Goal: Task Accomplishment & Management: Manage account settings

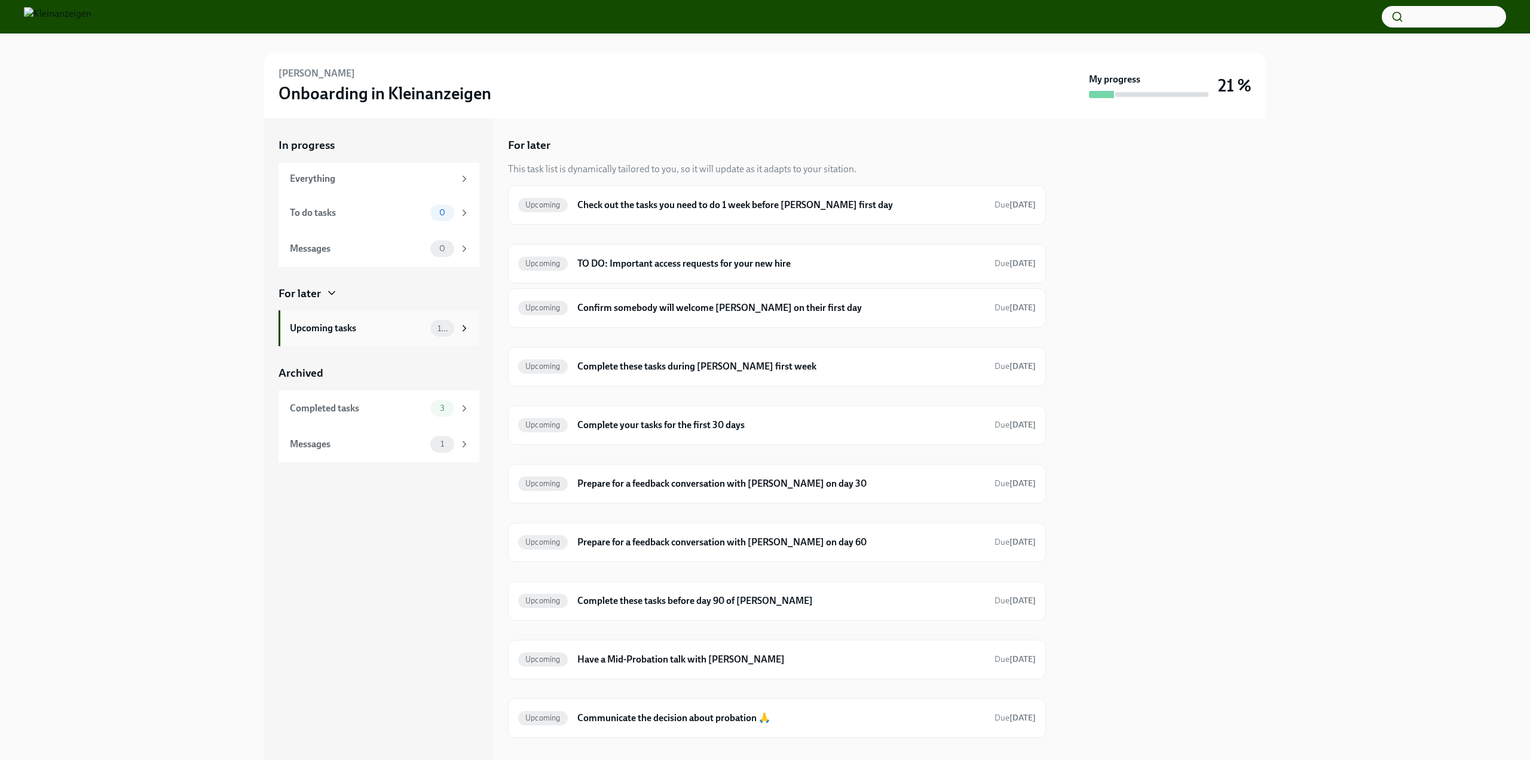
click at [375, 328] on div "Upcoming tasks" at bounding box center [358, 328] width 136 height 13
click at [649, 206] on h6 "Check out the tasks you need to do 1 week before [PERSON_NAME] first day" at bounding box center [781, 204] width 408 height 13
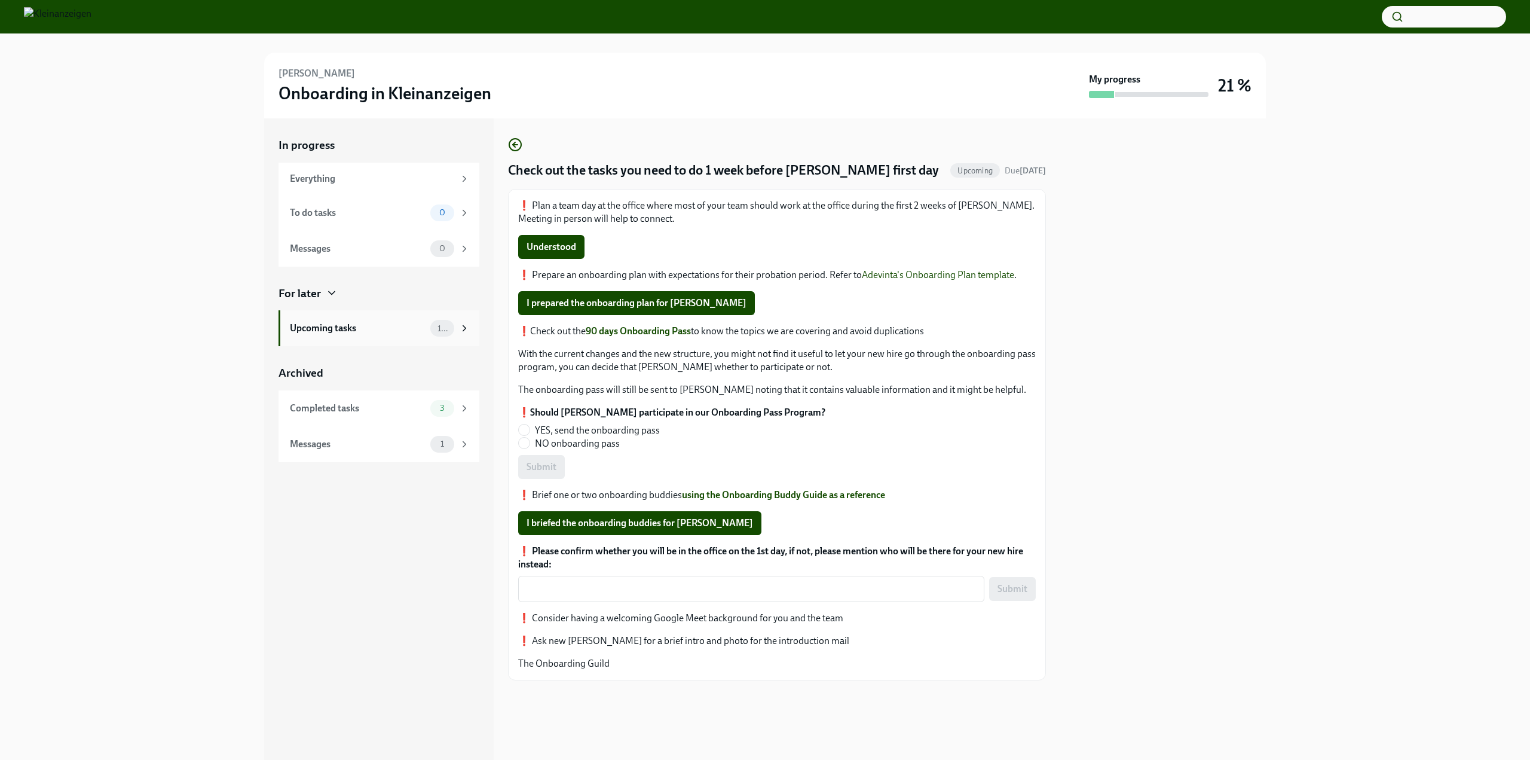
click at [326, 337] on div "Upcoming tasks 10" at bounding box center [379, 328] width 201 height 36
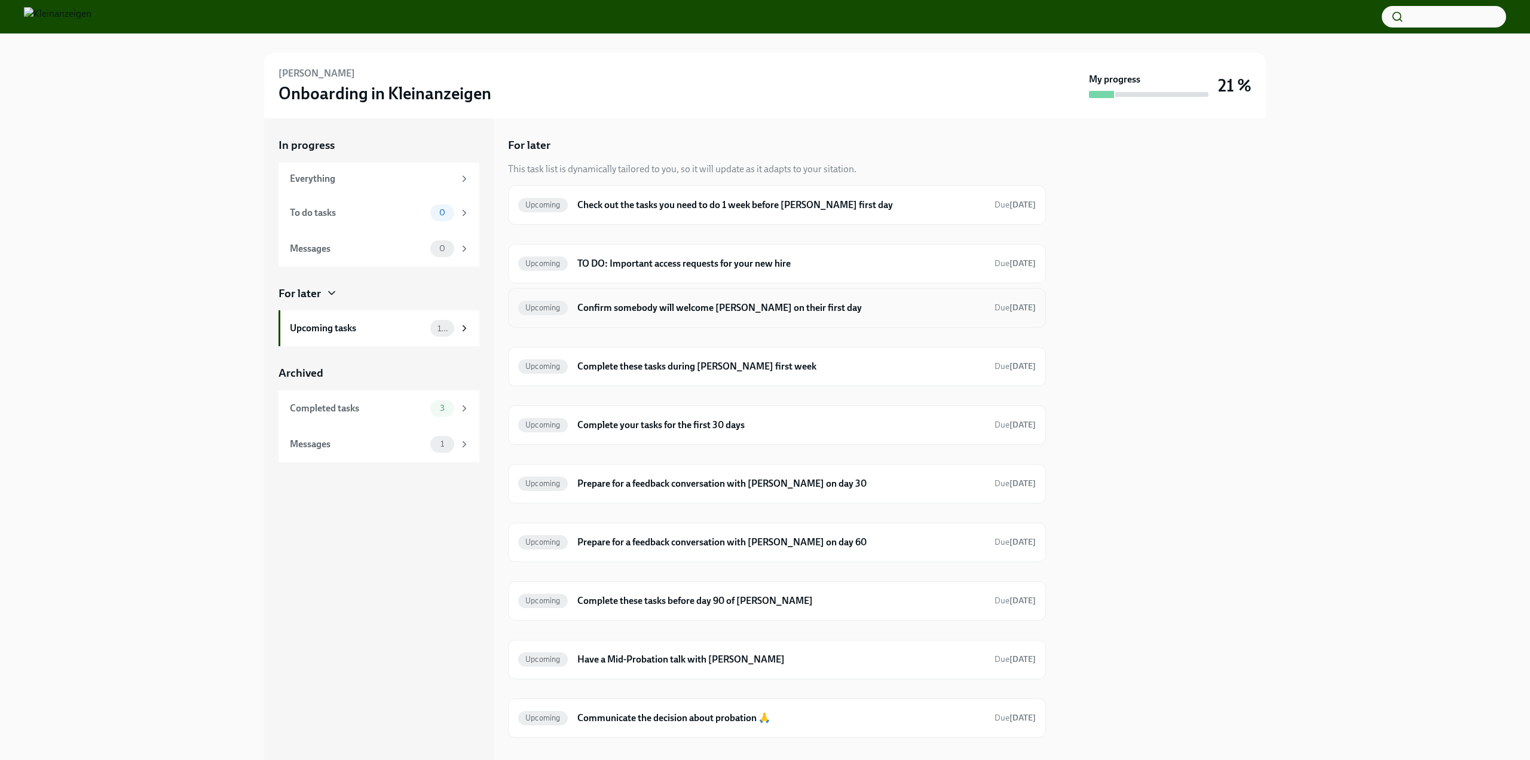
click at [660, 314] on div "Upcoming Confirm somebody will welcome [PERSON_NAME] on their first day Due [DA…" at bounding box center [777, 307] width 518 height 19
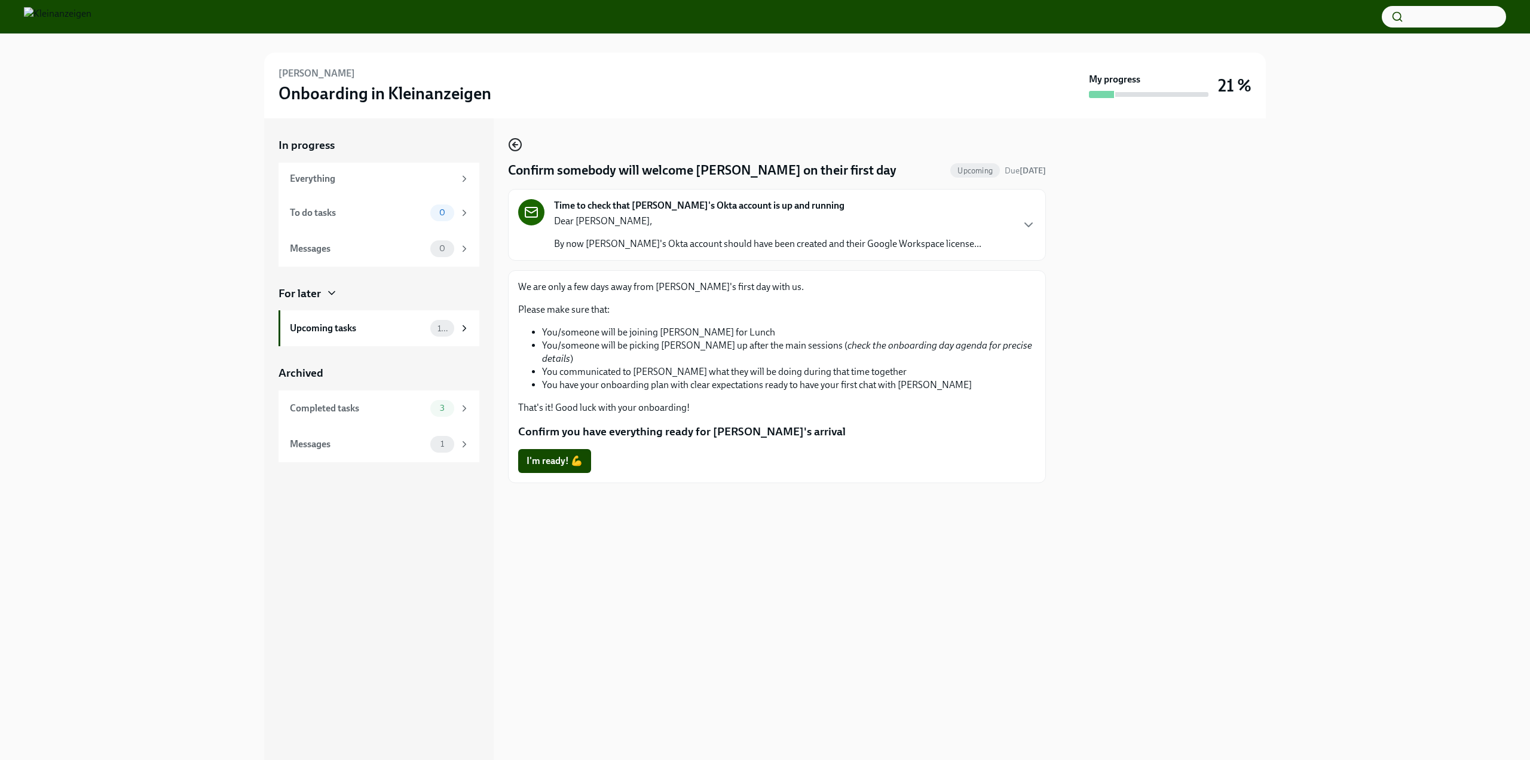
click at [519, 144] on icon "button" at bounding box center [515, 144] width 14 height 14
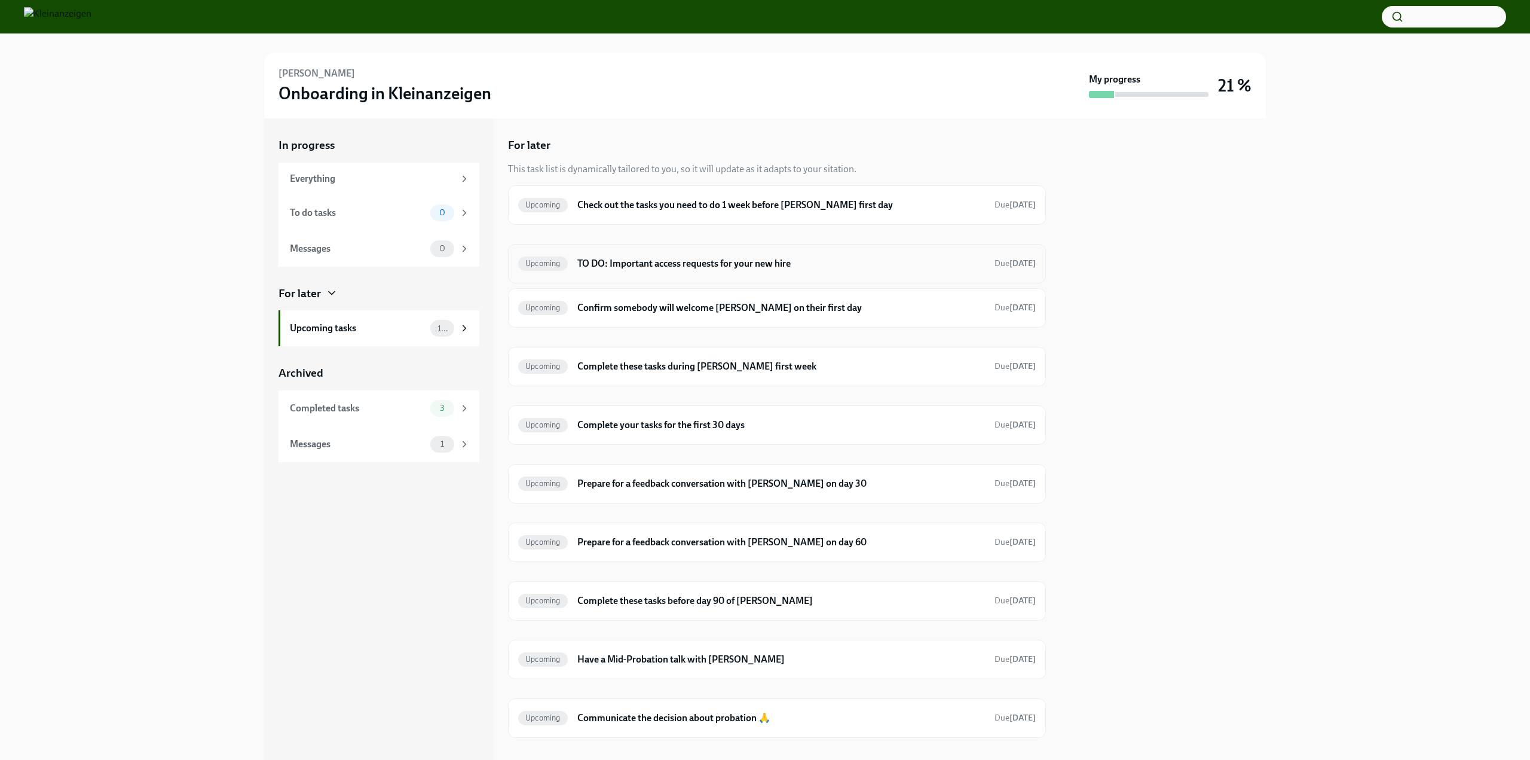
click at [621, 263] on h6 "TO DO: Important access requests for your new hire" at bounding box center [781, 263] width 408 height 13
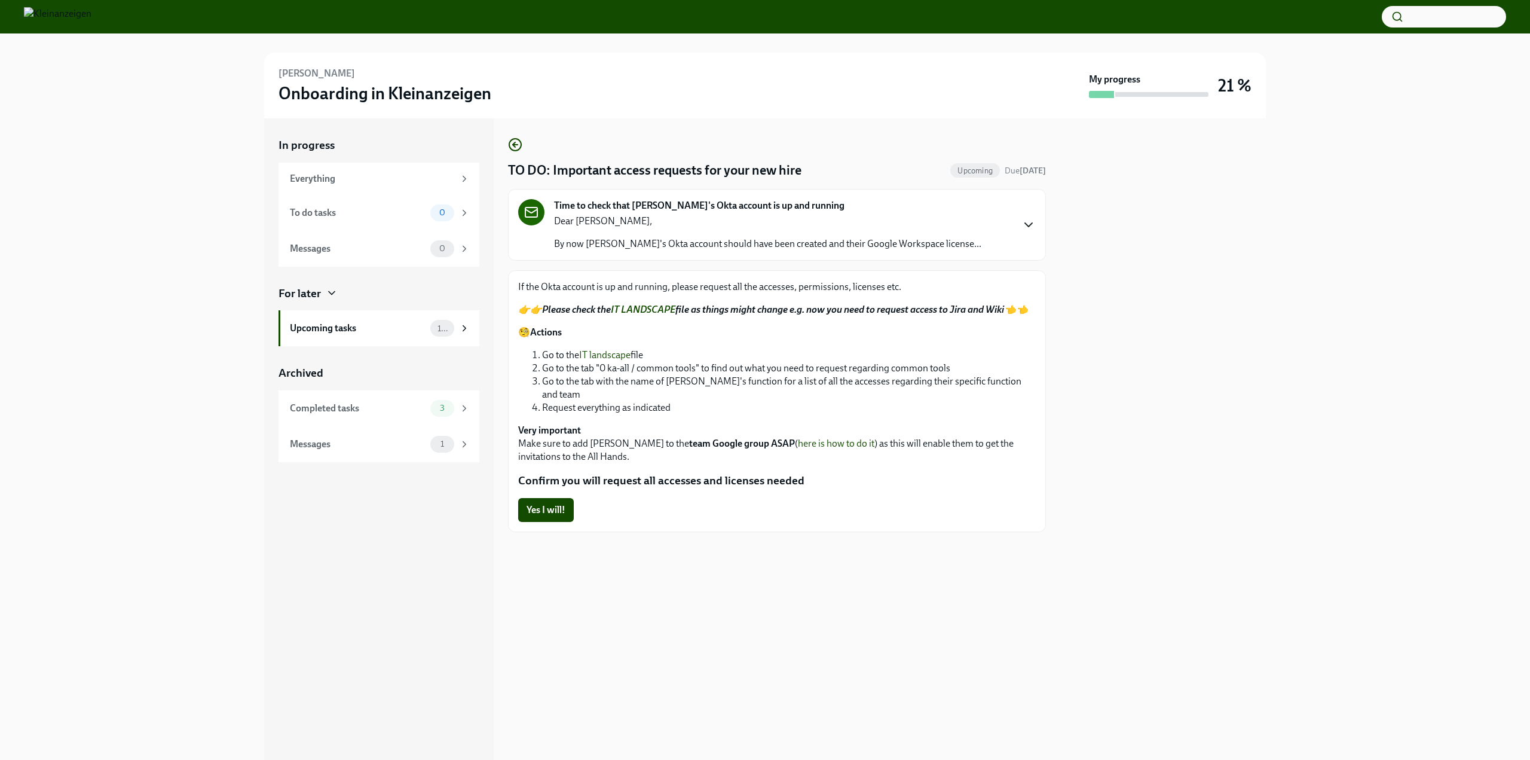
click at [1034, 221] on icon "button" at bounding box center [1029, 225] width 14 height 14
